Goal: Task Accomplishment & Management: Complete application form

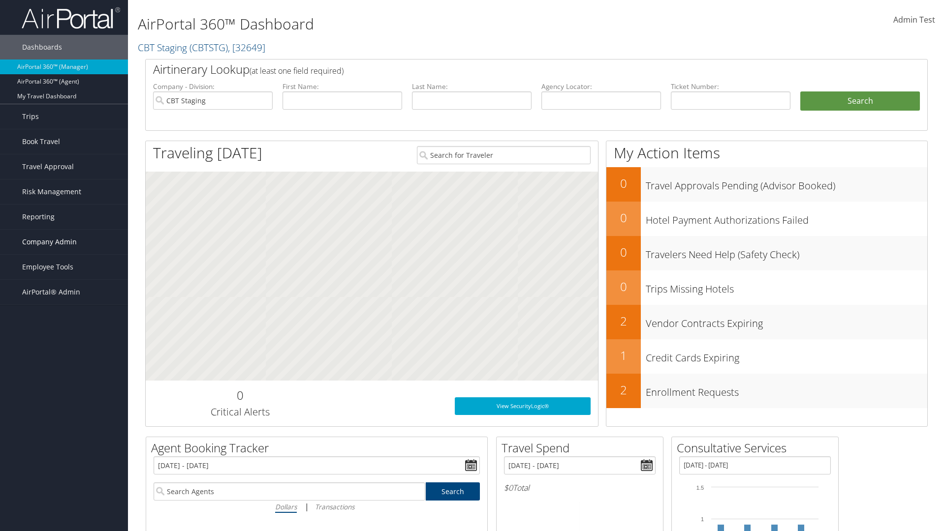
click at [64, 242] on span "Company Admin" at bounding box center [49, 242] width 55 height 25
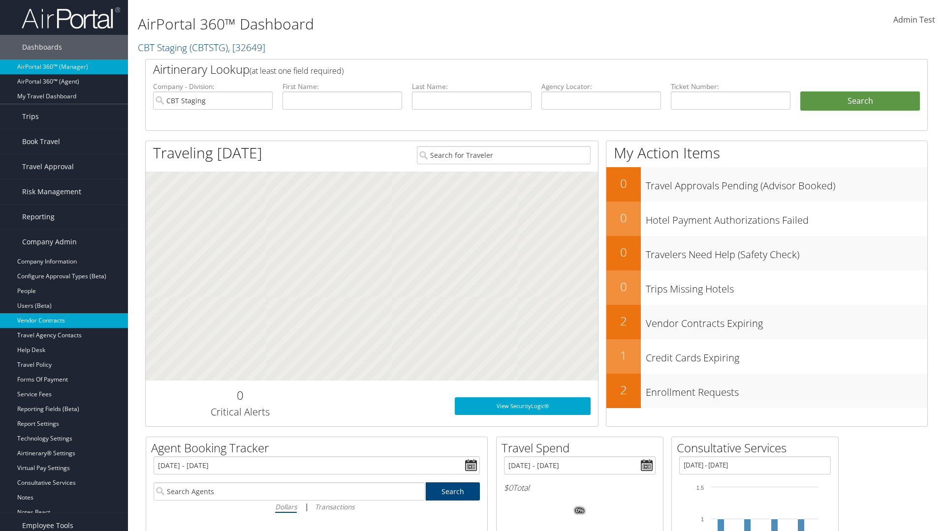
click at [64, 321] on link "Vendor Contracts" at bounding box center [64, 320] width 128 height 15
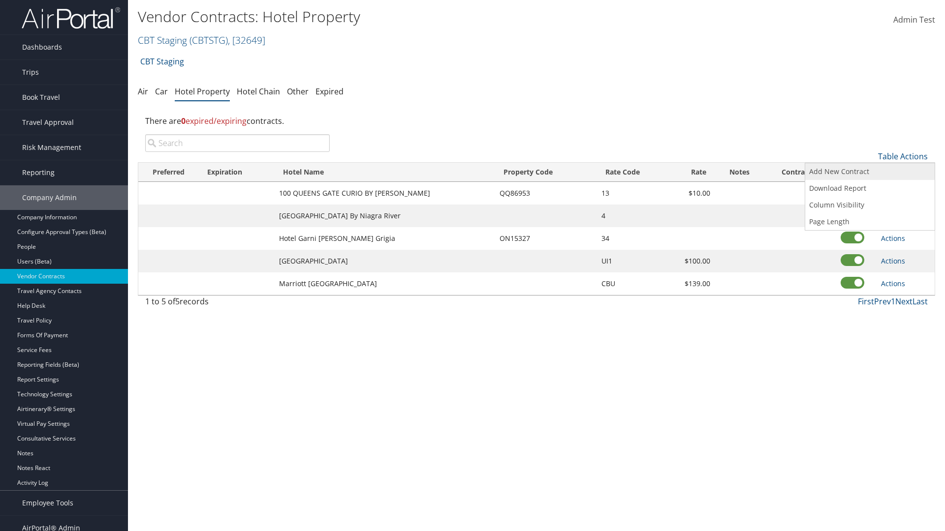
click at [870, 172] on link "Add New Contract" at bounding box center [869, 171] width 129 height 17
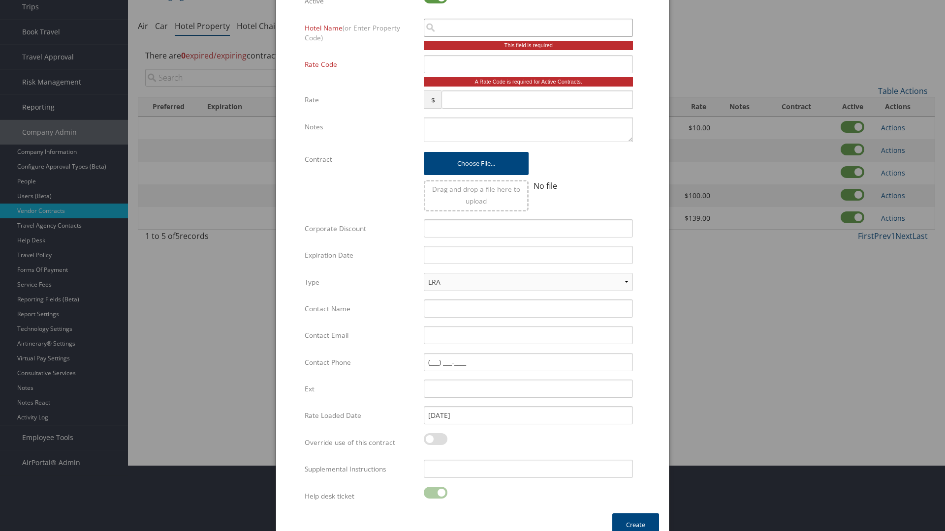
click at [528, 28] on input "search" at bounding box center [528, 28] width 209 height 18
type input "C"
